Goal: Task Accomplishment & Management: Complete application form

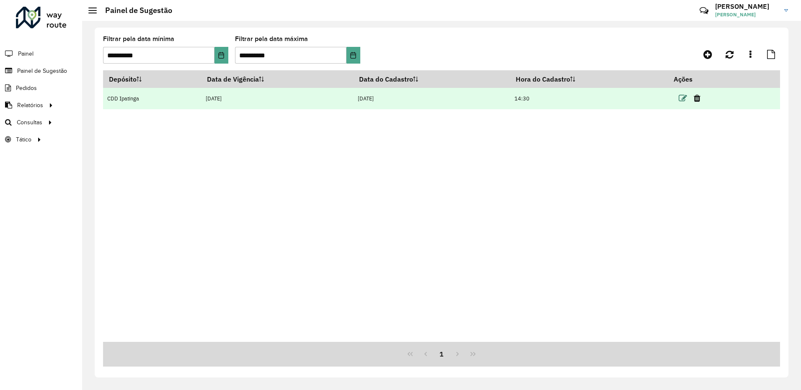
click at [683, 102] on icon at bounding box center [682, 98] width 8 height 8
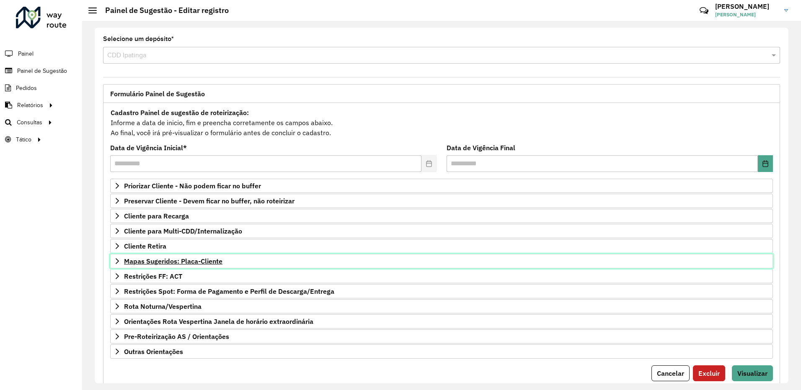
click at [214, 264] on span "Mapas Sugeridos: Placa-Cliente" at bounding box center [173, 261] width 98 height 7
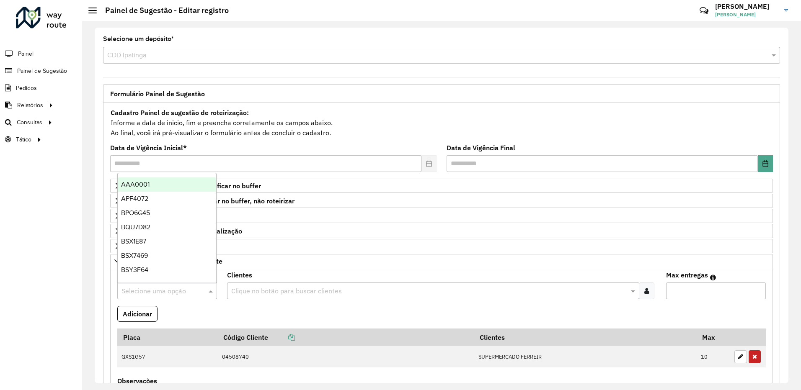
click at [152, 289] on input "text" at bounding box center [158, 291] width 75 height 10
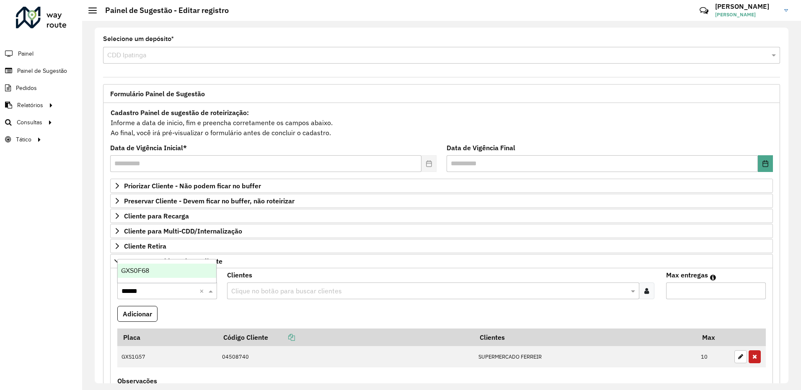
type input "*******"
click at [169, 269] on div "GXS0F68" at bounding box center [167, 271] width 98 height 14
click at [275, 288] on input "text" at bounding box center [428, 291] width 399 height 10
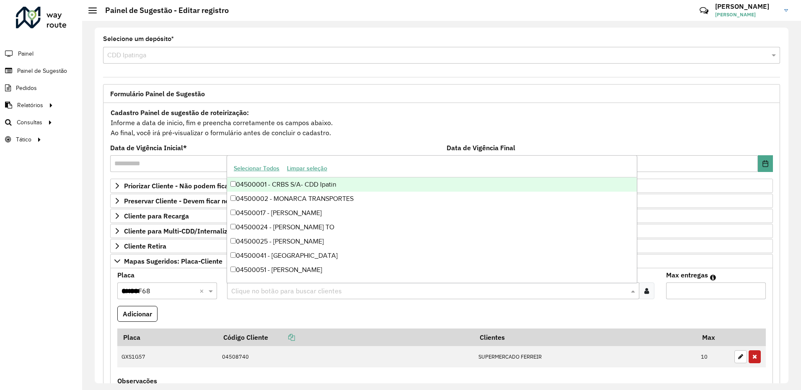
click at [513, 312] on formly-field "Adicionar" at bounding box center [441, 317] width 658 height 23
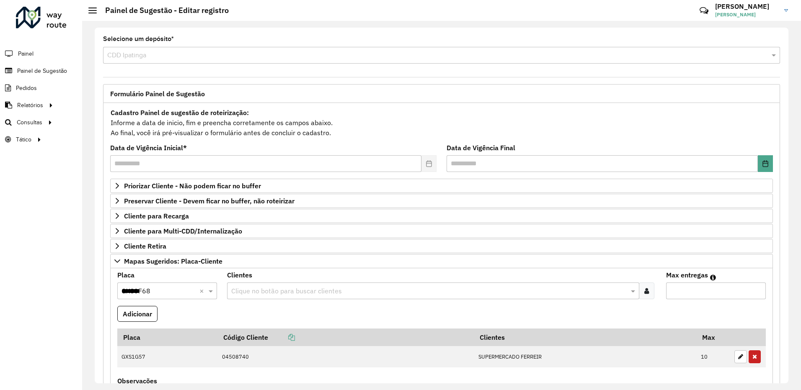
click at [262, 291] on input "text" at bounding box center [428, 291] width 399 height 10
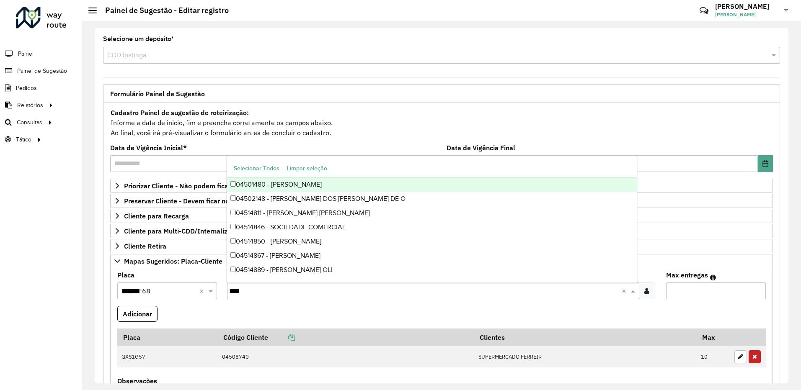
type input "*****"
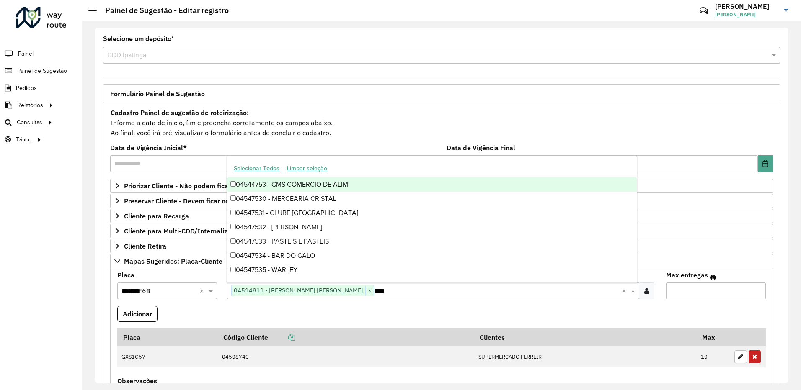
type input "*****"
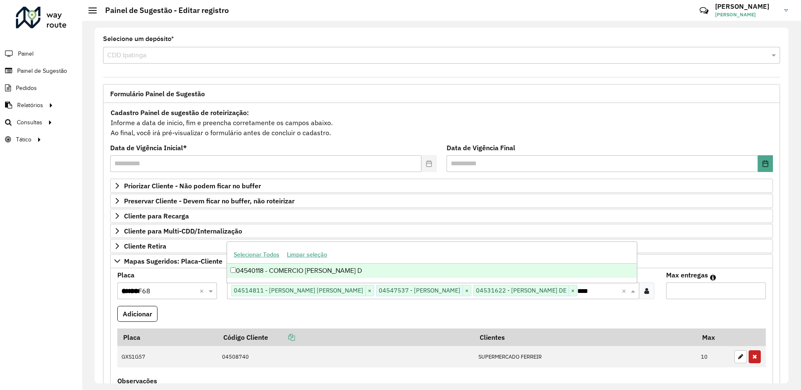
type input "*****"
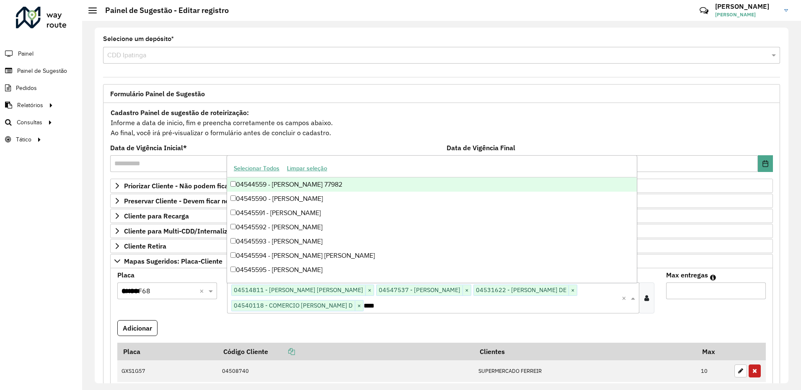
type input "*****"
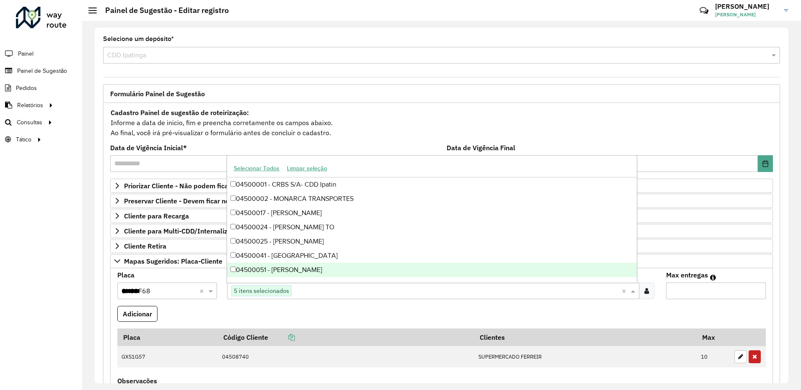
click at [691, 290] on input "Max entregas" at bounding box center [716, 291] width 100 height 17
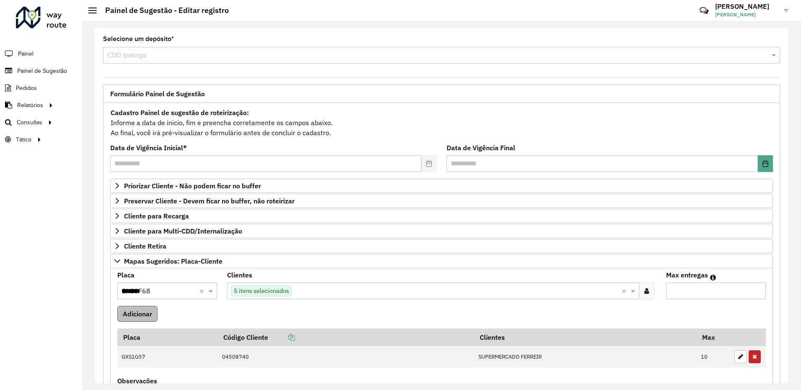
type input "*"
click at [144, 312] on button "Adicionar" at bounding box center [137, 314] width 40 height 16
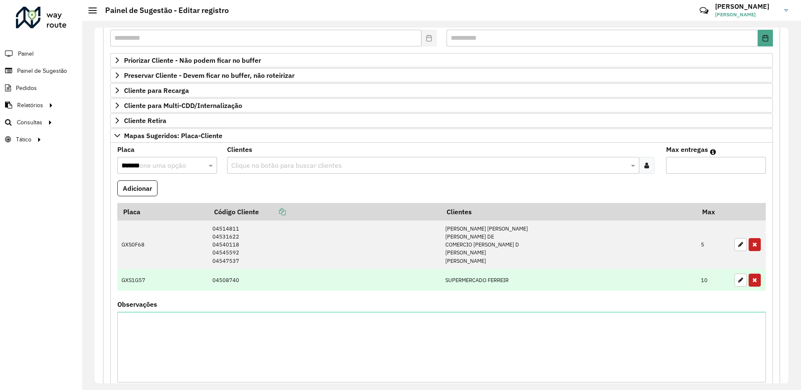
scroll to position [167, 0]
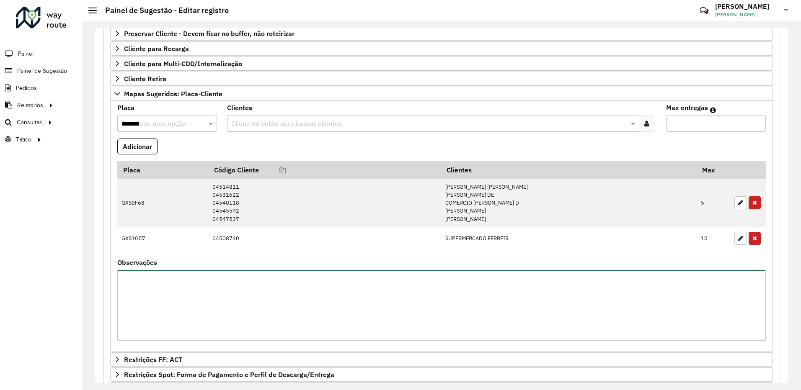
click at [208, 306] on textarea "Observações" at bounding box center [441, 305] width 648 height 71
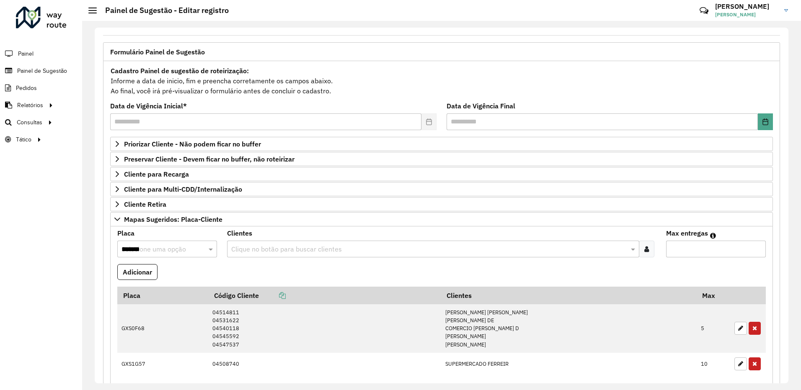
scroll to position [0, 0]
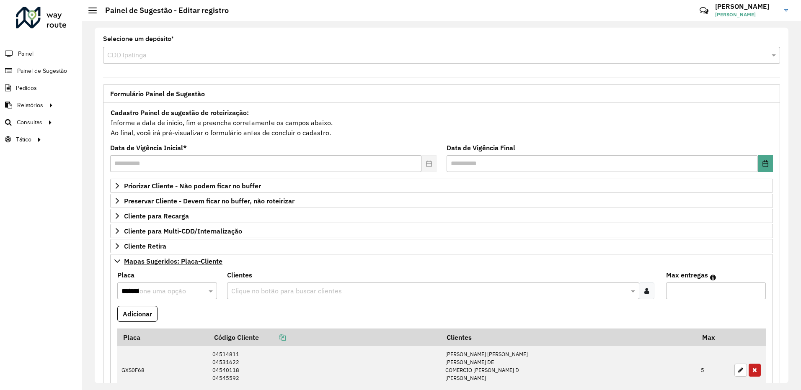
type textarea "**********"
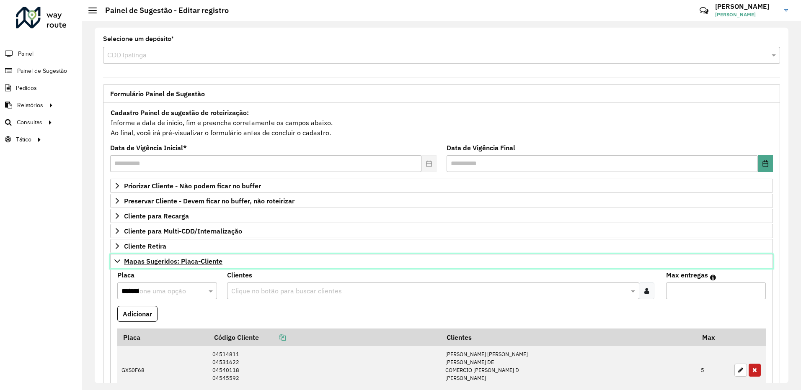
click at [320, 264] on link "Mapas Sugeridos: Placa-Cliente" at bounding box center [441, 261] width 662 height 14
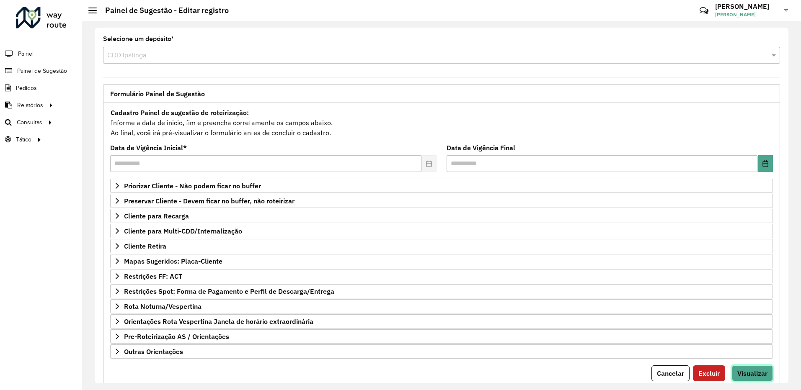
click at [750, 369] on span "Visualizar" at bounding box center [752, 373] width 30 height 8
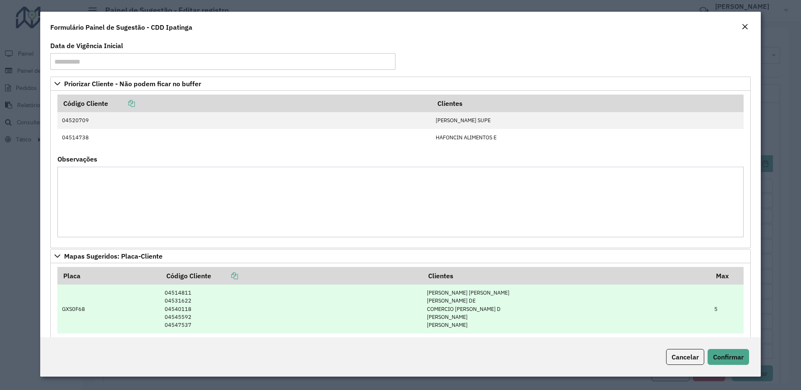
scroll to position [167, 0]
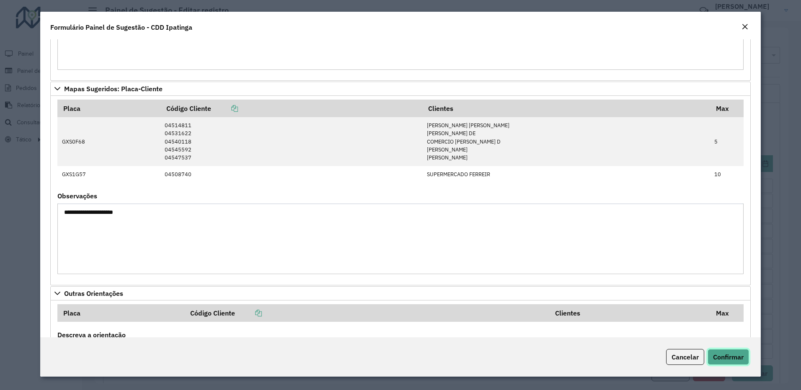
click at [725, 354] on span "Confirmar" at bounding box center [728, 357] width 31 height 8
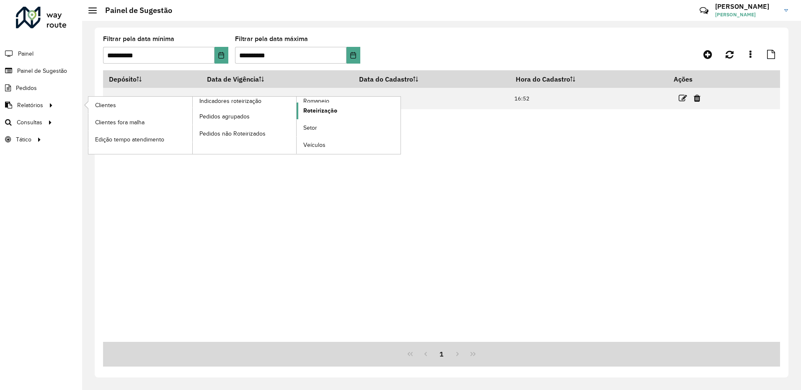
click at [330, 113] on span "Roteirização" at bounding box center [320, 110] width 34 height 9
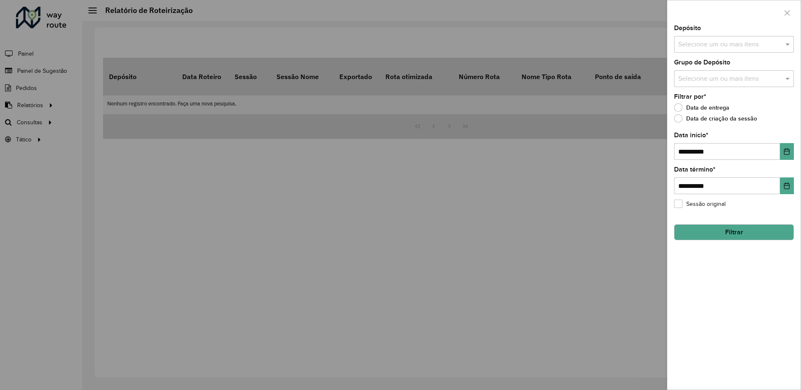
click at [707, 44] on input "text" at bounding box center [729, 45] width 107 height 10
click at [698, 100] on div "CDD Ipatinga" at bounding box center [733, 100] width 119 height 14
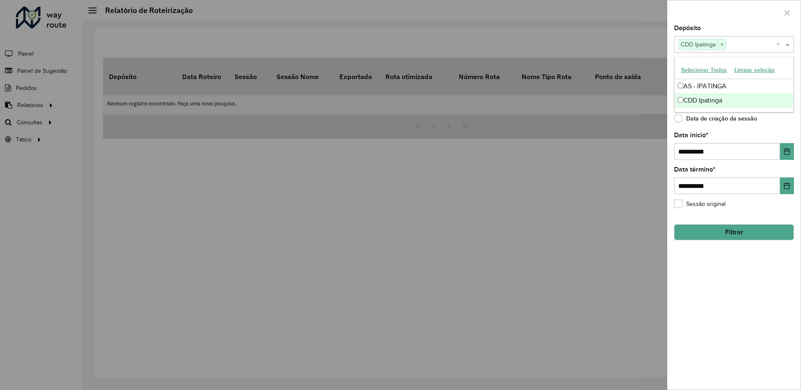
click at [731, 232] on button "Filtrar" at bounding box center [734, 232] width 120 height 16
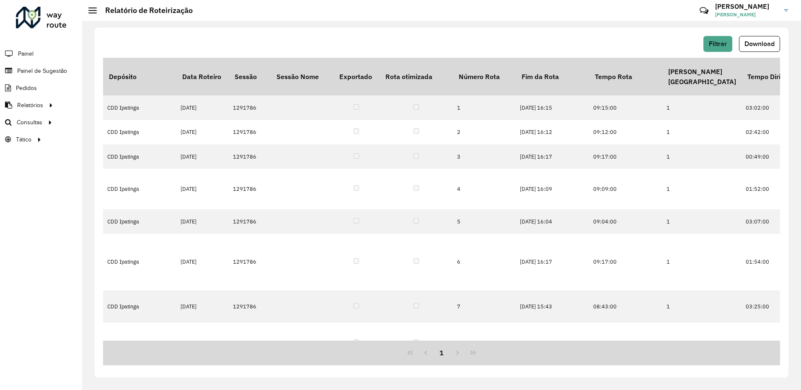
scroll to position [0, 1668]
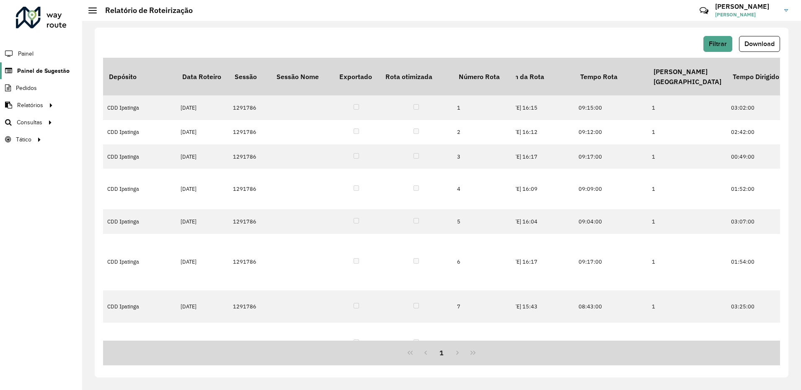
click at [59, 68] on span "Painel de Sugestão" at bounding box center [43, 71] width 52 height 9
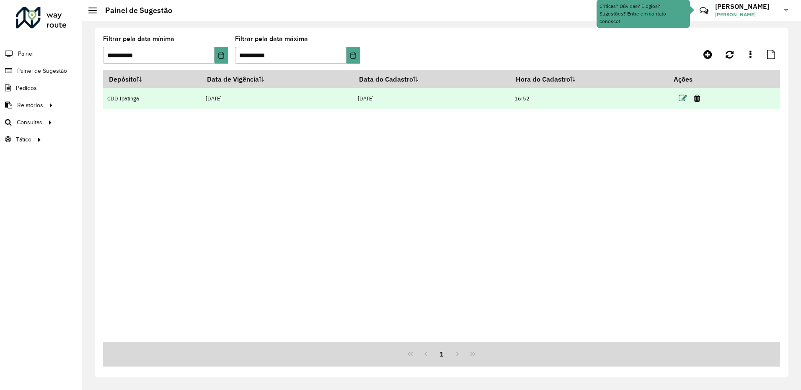
click at [682, 100] on icon at bounding box center [682, 98] width 8 height 8
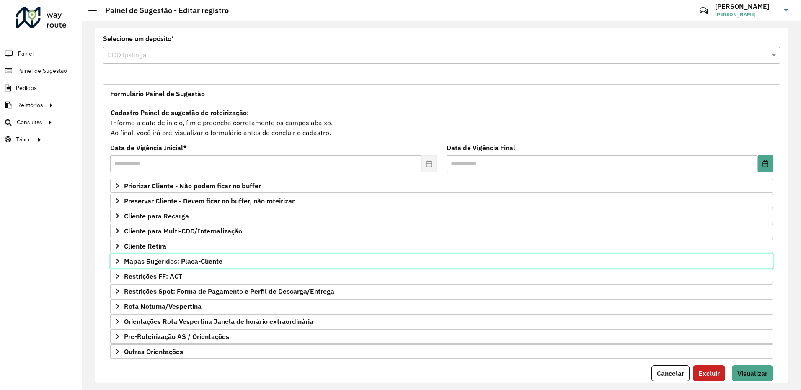
click at [232, 261] on link "Mapas Sugeridos: Placa-Cliente" at bounding box center [441, 261] width 662 height 14
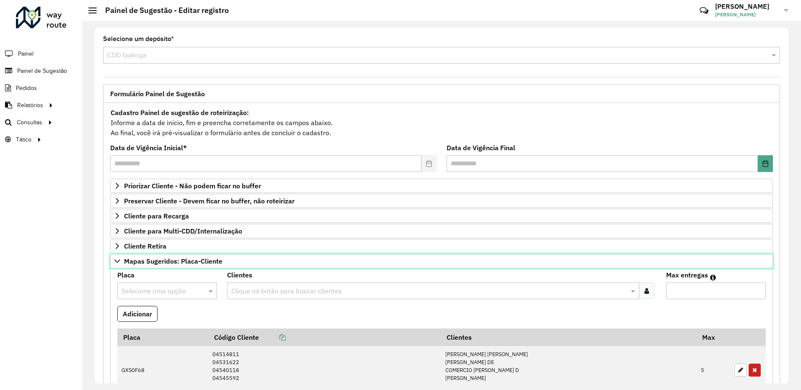
scroll to position [126, 0]
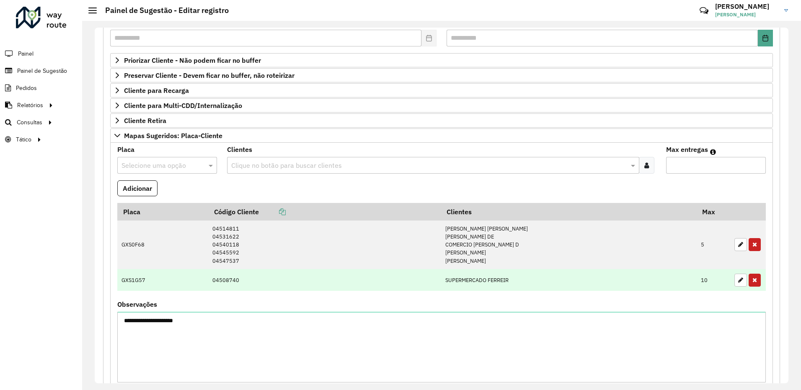
click at [177, 278] on td "GXS1G57" at bounding box center [162, 280] width 91 height 22
click at [738, 281] on icon "button" at bounding box center [740, 280] width 5 height 6
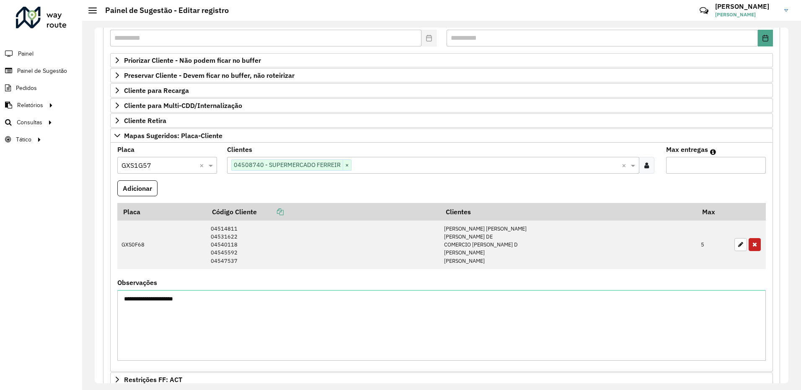
click at [384, 169] on input "text" at bounding box center [486, 166] width 270 height 10
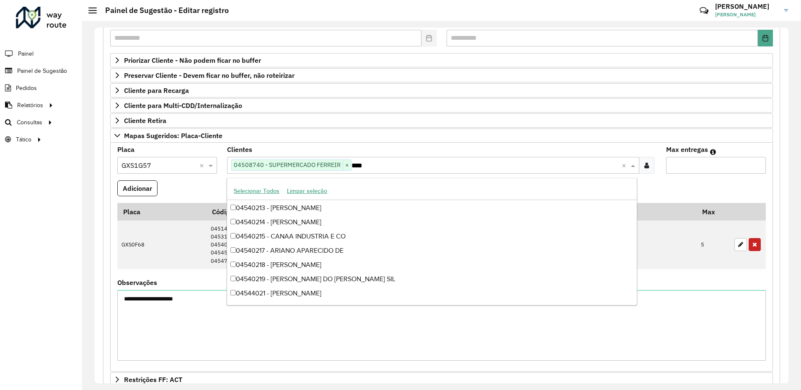
scroll to position [28, 0]
type input "*****"
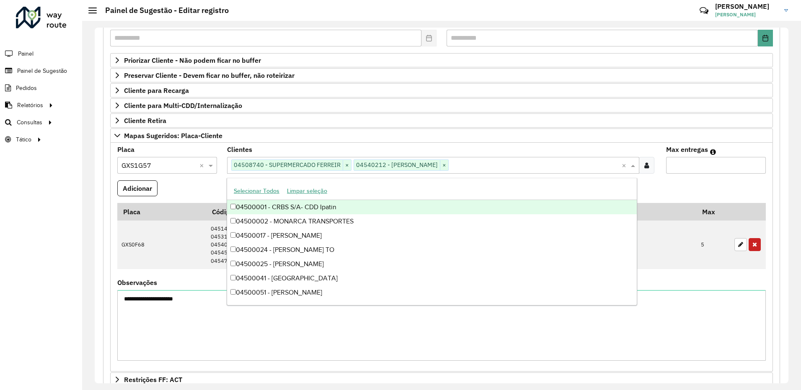
click at [697, 165] on input "Max entregas" at bounding box center [716, 165] width 100 height 17
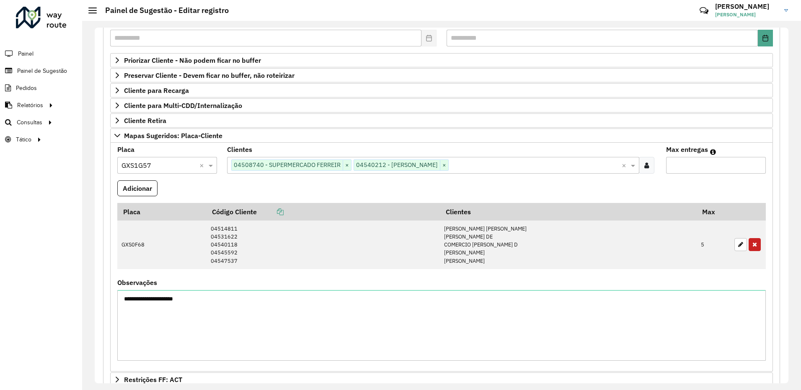
type input "*"
click at [144, 190] on button "Adicionar" at bounding box center [137, 188] width 40 height 16
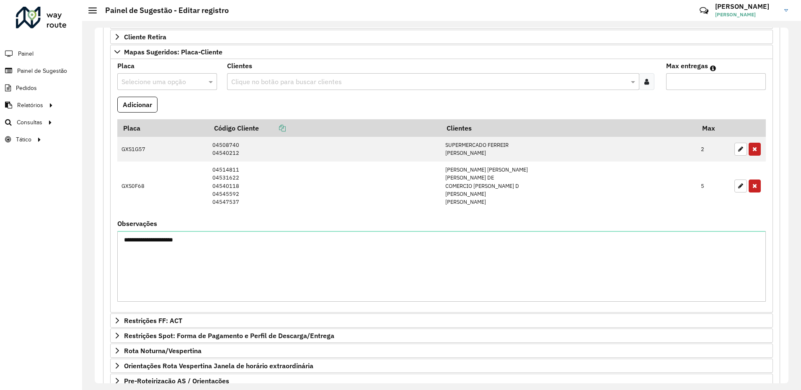
scroll to position [281, 0]
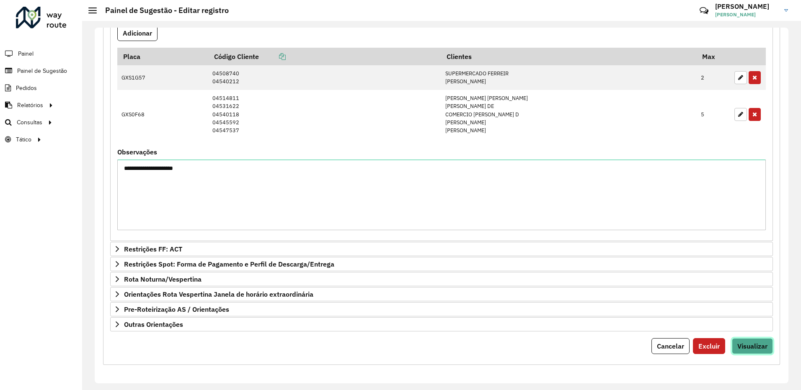
click at [752, 345] on span "Visualizar" at bounding box center [752, 346] width 30 height 8
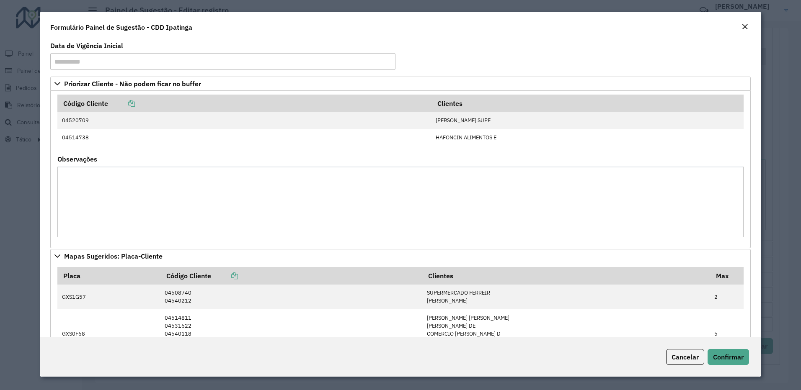
click at [729, 346] on div "Cancelar Confirmar" at bounding box center [400, 356] width 721 height 39
click at [726, 352] on button "Confirmar" at bounding box center [727, 357] width 41 height 16
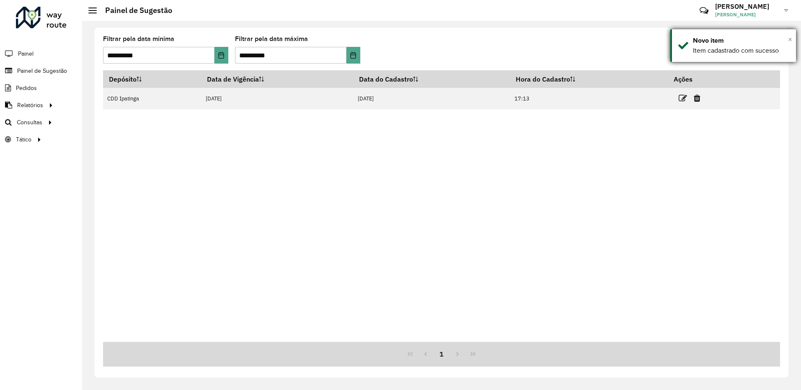
click at [791, 39] on span "×" at bounding box center [790, 39] width 4 height 9
